Goal: Find specific page/section: Find specific page/section

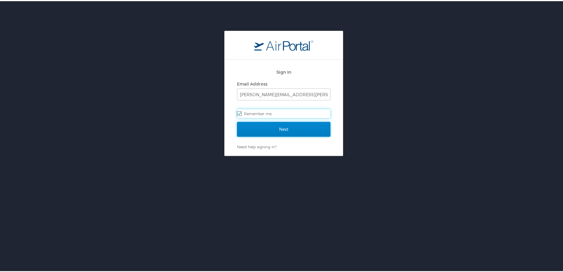
click at [306, 127] on input "Next" at bounding box center [283, 128] width 93 height 15
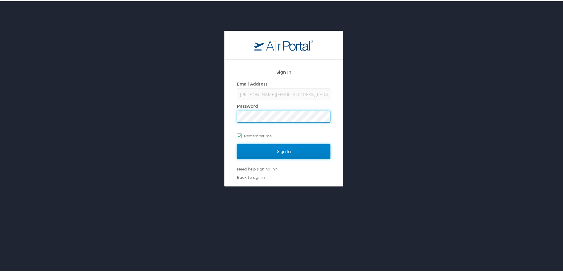
click at [272, 152] on input "Sign In" at bounding box center [283, 150] width 93 height 15
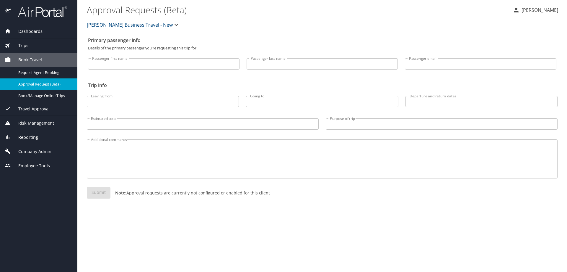
click at [34, 141] on div "Reporting" at bounding box center [38, 137] width 77 height 14
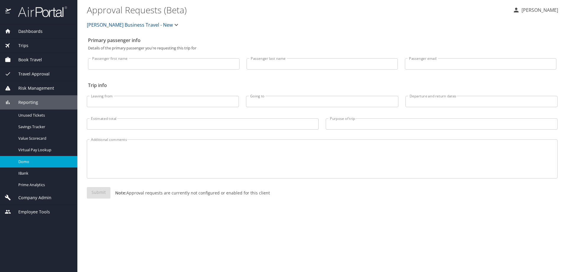
click at [51, 159] on span "Domo" at bounding box center [44, 162] width 52 height 6
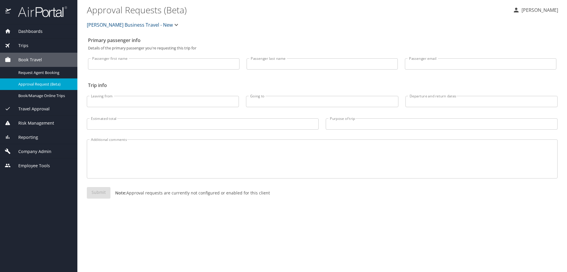
click at [33, 137] on span "Reporting" at bounding box center [24, 137] width 27 height 7
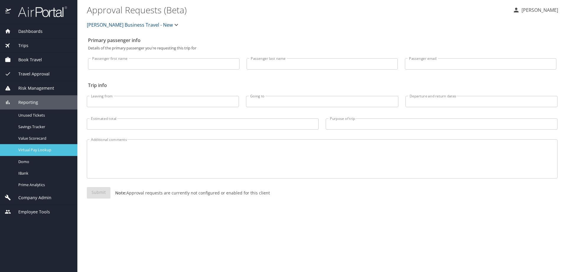
click at [39, 149] on span "Virtual Pay Lookup" at bounding box center [44, 150] width 52 height 6
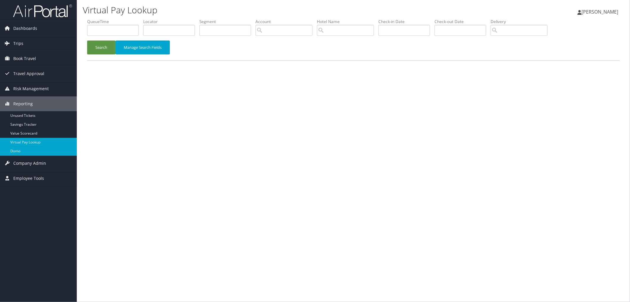
click at [27, 152] on link "Domo" at bounding box center [38, 151] width 77 height 9
